Goal: Check status: Check status

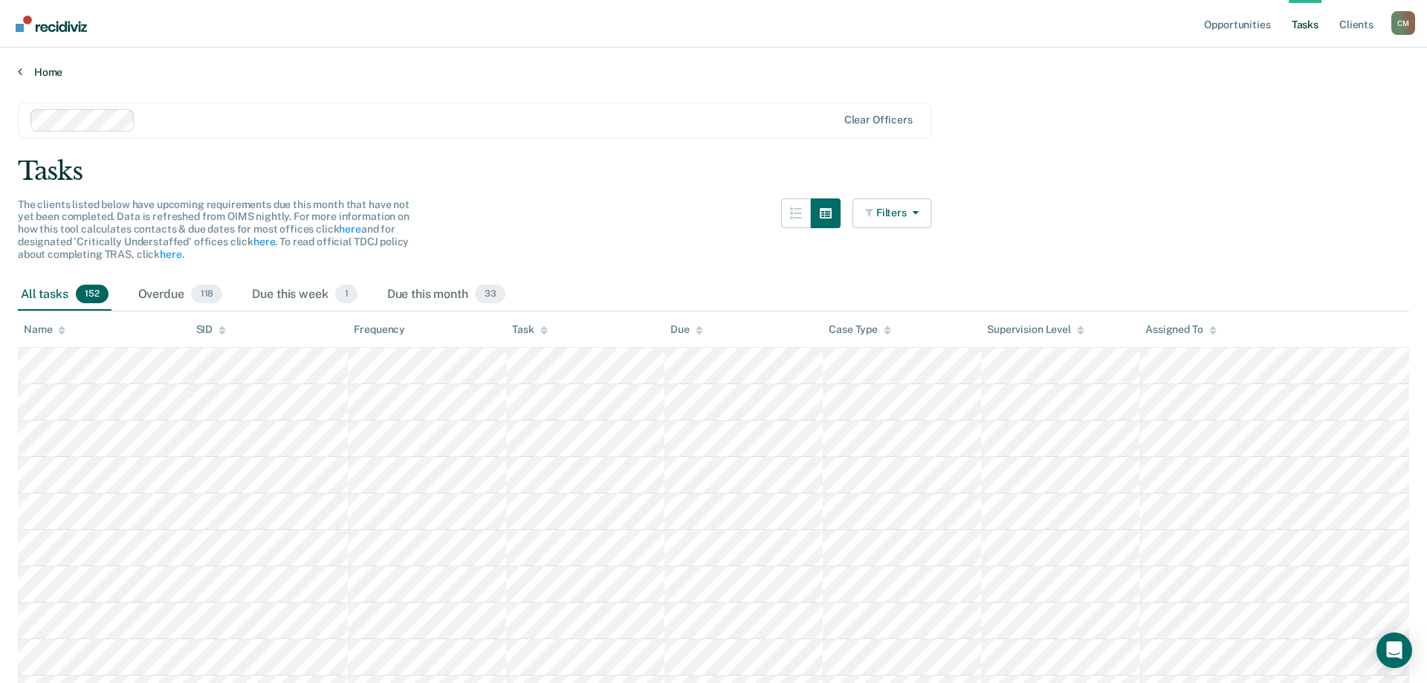
click at [33, 75] on link "Home" at bounding box center [713, 71] width 1391 height 13
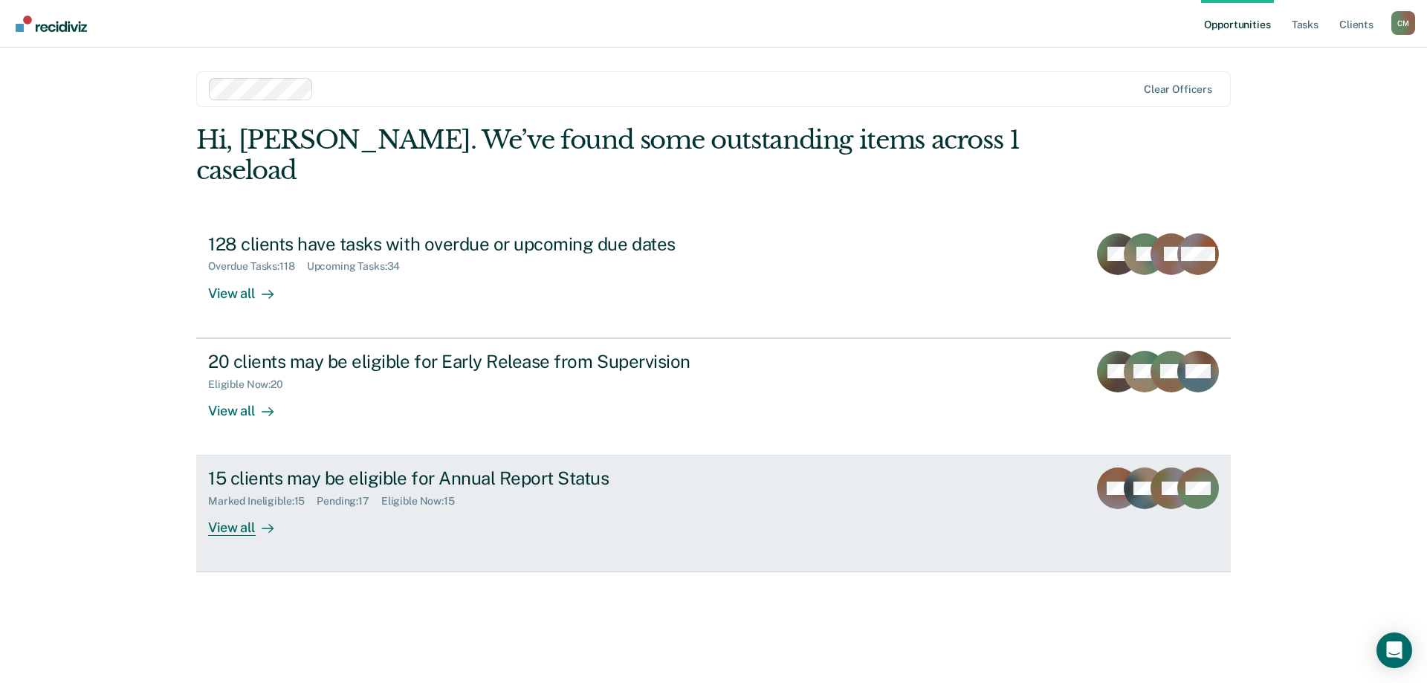
click at [1126, 469] on icon at bounding box center [1134, 502] width 64 height 67
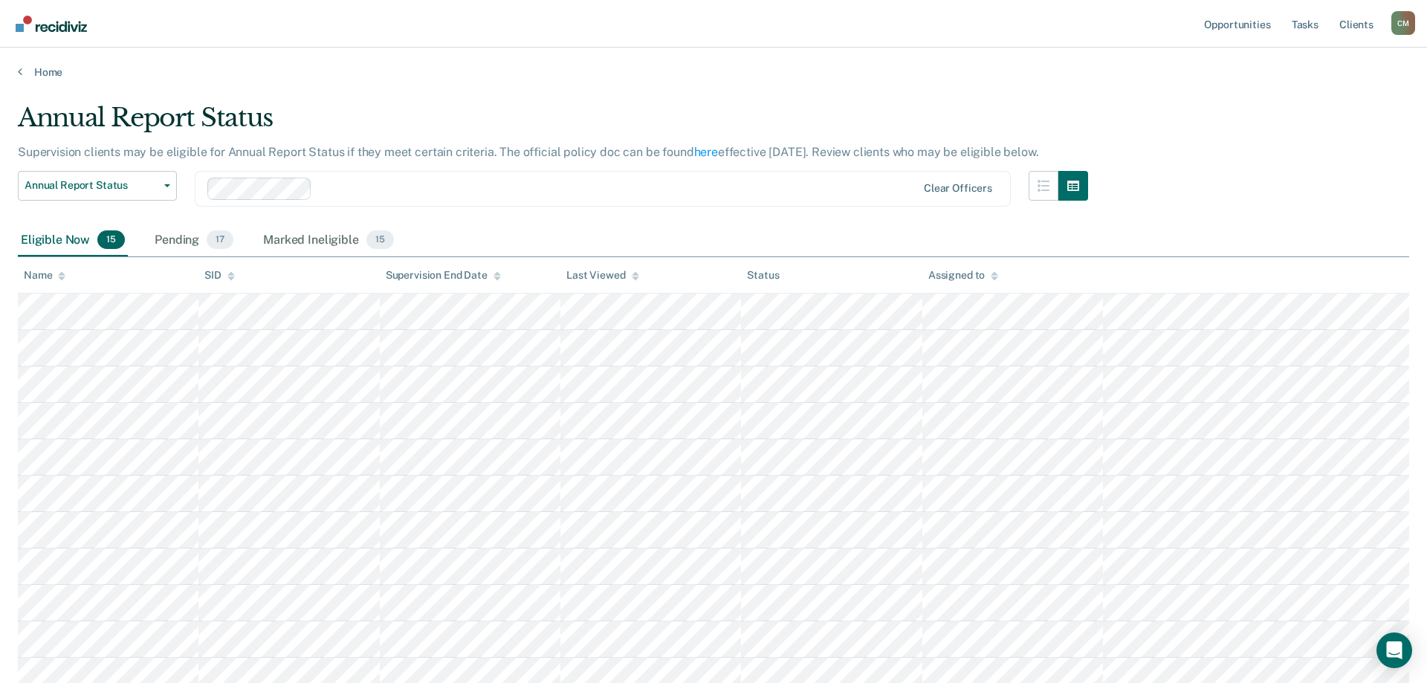
click at [65, 276] on icon at bounding box center [61, 276] width 7 height 10
